Goal: Task Accomplishment & Management: Complete application form

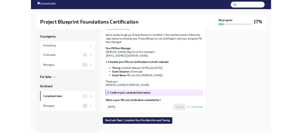
scroll to position [99, 0]
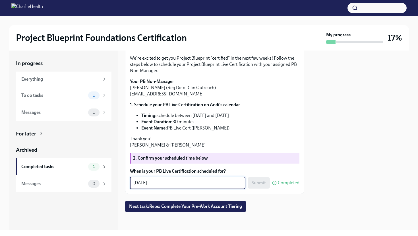
click at [180, 186] on textarea "[DATE]" at bounding box center [187, 183] width 109 height 7
click at [242, 167] on div "Hi [PERSON_NAME]! We're excited to get you Project Blueprint "certified" in the…" at bounding box center [214, 115] width 169 height 150
click at [192, 188] on div "[DATE] x ​" at bounding box center [187, 183] width 115 height 13
click at [245, 144] on p "Thank you! [PERSON_NAME] & [PERSON_NAME]" at bounding box center [214, 142] width 169 height 13
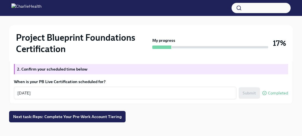
scroll to position [238, 0]
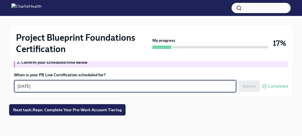
click at [145, 88] on textarea "[DATE]" at bounding box center [125, 86] width 216 height 7
click at [54, 88] on textarea "[DATE]" at bounding box center [125, 86] width 216 height 7
type textarea "[DATE]"
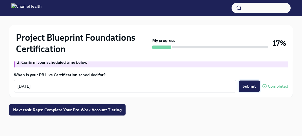
click at [248, 82] on button "Submit" at bounding box center [249, 85] width 21 height 11
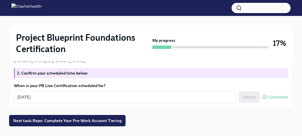
scroll to position [221, 0]
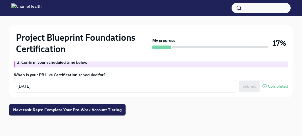
click at [251, 92] on div "Submit Completed" at bounding box center [263, 85] width 49 height 11
click at [96, 109] on span "Next task : Reps: Complete Your Pre-Work Account Tiering" at bounding box center [67, 110] width 109 height 6
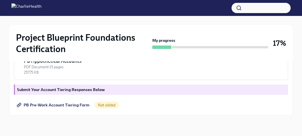
scroll to position [169, 0]
